Goal: Task Accomplishment & Management: Manage account settings

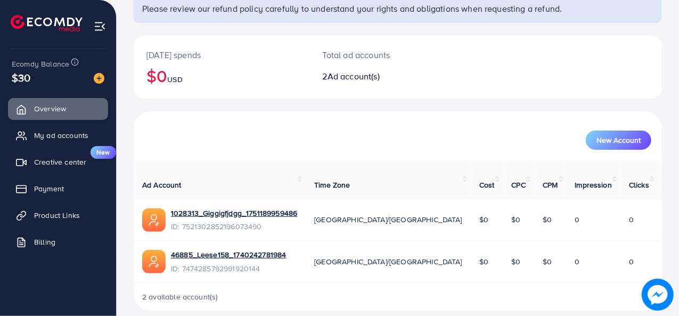
scroll to position [92, 0]
click at [50, 142] on link "My ad accounts" at bounding box center [58, 135] width 100 height 21
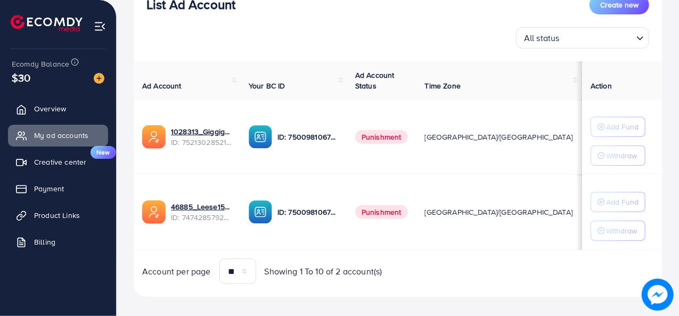
scroll to position [154, 0]
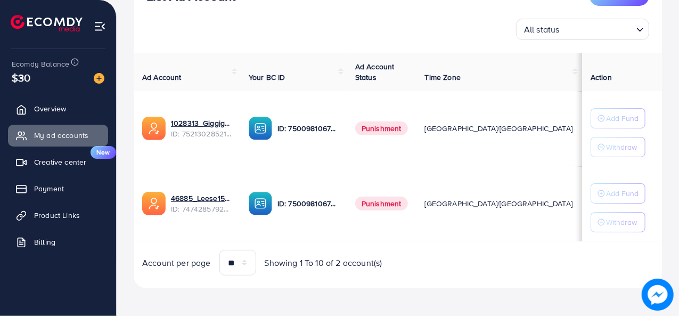
click at [622, 130] on span "$20" at bounding box center [628, 128] width 13 height 11
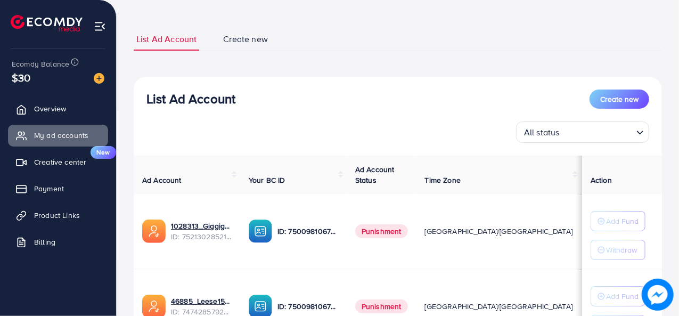
scroll to position [47, 0]
